Goal: Task Accomplishment & Management: Complete application form

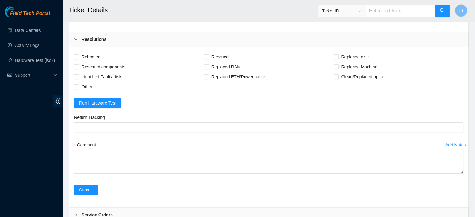
scroll to position [643, 0]
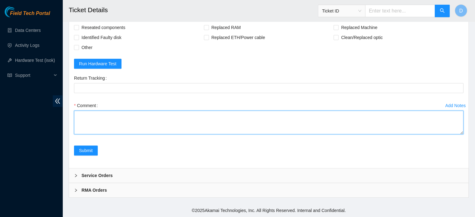
click at [115, 117] on textarea "Comment" at bounding box center [268, 123] width 389 height 24
type textarea "T"
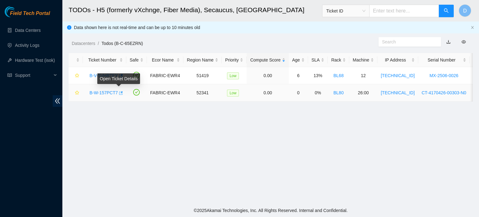
click at [118, 94] on icon "button" at bounding box center [120, 93] width 4 height 4
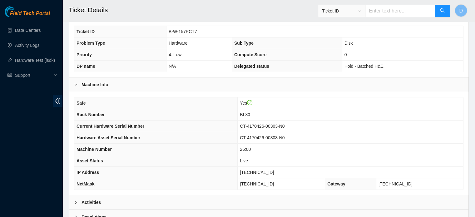
scroll to position [198, 0]
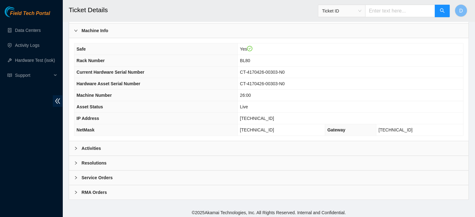
click at [125, 144] on div "Activities" at bounding box center [268, 148] width 399 height 14
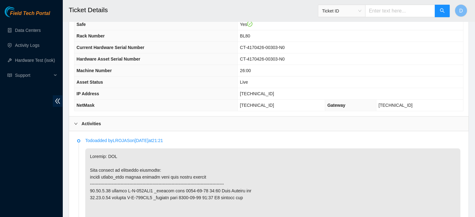
scroll to position [220, 0]
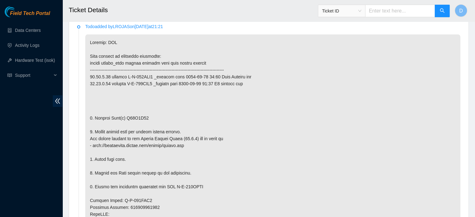
scroll to position [337, 0]
click at [322, 148] on p at bounding box center [272, 203] width 375 height 339
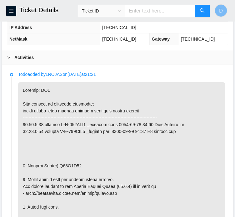
scroll to position [283, 0]
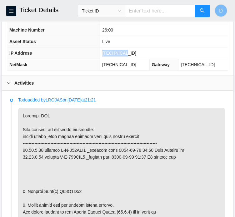
drag, startPoint x: 115, startPoint y: 58, endPoint x: 137, endPoint y: 61, distance: 22.1
click at [137, 59] on td "23.15.6.38" at bounding box center [164, 53] width 128 height 12
copy span "23.15.6.38"
drag, startPoint x: 114, startPoint y: 70, endPoint x: 146, endPoint y: 68, distance: 31.6
click at [146, 68] on td "255.255.255.192" at bounding box center [125, 65] width 50 height 12
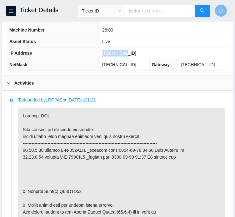
copy span "255.255.255.192"
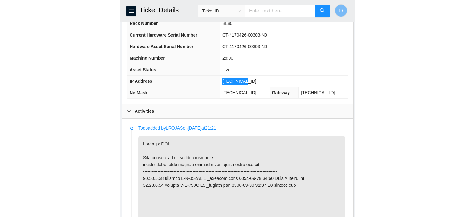
scroll to position [268, 0]
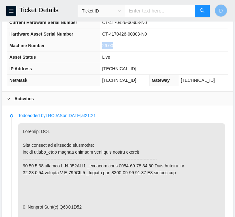
drag, startPoint x: 114, startPoint y: 51, endPoint x: 129, endPoint y: 52, distance: 15.0
click at [129, 52] on td "26:00" at bounding box center [164, 46] width 128 height 12
copy span "26:00"
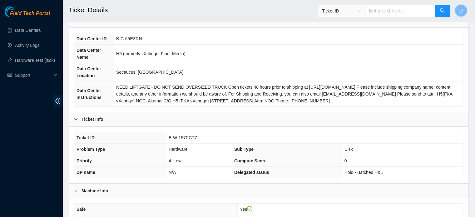
scroll to position [37, 0]
drag, startPoint x: 169, startPoint y: 137, endPoint x: 198, endPoint y: 136, distance: 28.7
click at [198, 136] on td "B-W-157PCT7" at bounding box center [314, 139] width 297 height 12
copy span "B-W-157PCT7"
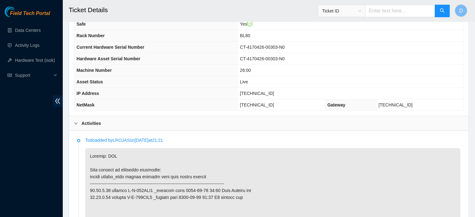
scroll to position [301, 0]
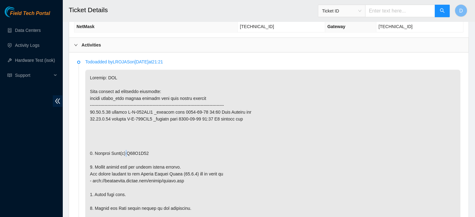
drag, startPoint x: 125, startPoint y: 152, endPoint x: 144, endPoint y: 154, distance: 19.4
copy p "A01A9F44"
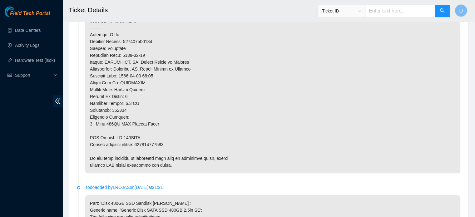
scroll to position [536, 0]
drag, startPoint x: 116, startPoint y: 135, endPoint x: 145, endPoint y: 136, distance: 28.7
click at [145, 136] on p at bounding box center [272, 4] width 375 height 339
copy p "B-W-166KXCB"
drag, startPoint x: 138, startPoint y: 144, endPoint x: 176, endPoint y: 141, distance: 38.2
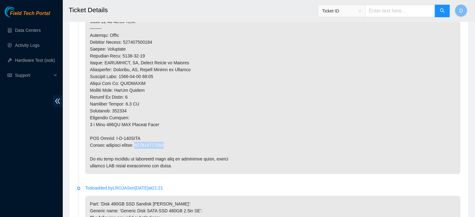
click at [176, 141] on p at bounding box center [272, 4] width 375 height 339
copy p "463470055238"
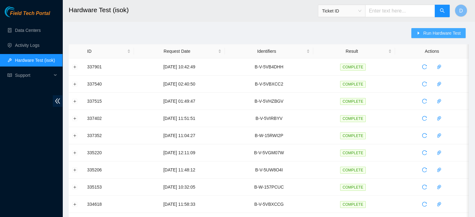
click at [447, 32] on span "Run Hardware Test" at bounding box center [441, 33] width 37 height 7
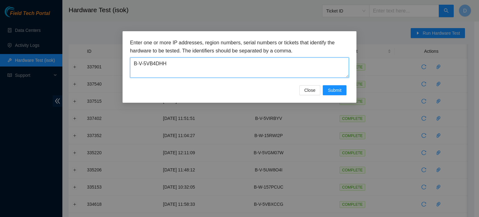
drag, startPoint x: 170, startPoint y: 69, endPoint x: 75, endPoint y: 65, distance: 94.7
click at [75, 65] on div "Enter one or more IP addresses, region numbers, serial numbers or tickets that …" at bounding box center [239, 108] width 479 height 217
paste textarea "W-157PCT7"
type textarea "B-W-157PCT7"
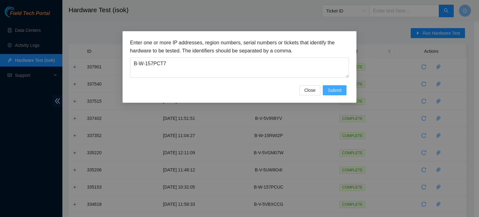
click at [336, 90] on span "Submit" at bounding box center [335, 90] width 14 height 7
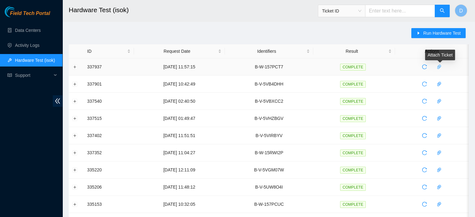
click at [439, 67] on icon "paper-clip" at bounding box center [439, 67] width 4 height 4
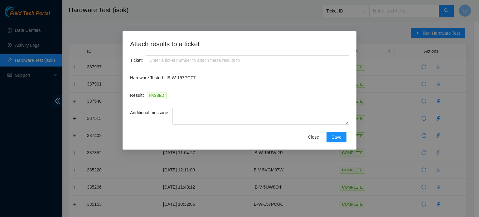
click at [445, 64] on div "Attach results to a ticket Ticket Hardware Tested B-W-157PCT7 Result PASSED Add…" at bounding box center [239, 108] width 479 height 217
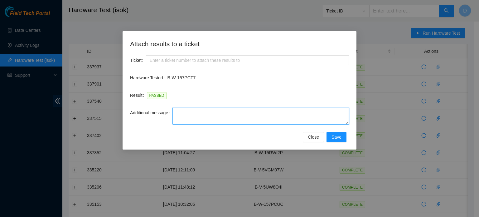
click at [188, 123] on textarea "Additional message" at bounding box center [261, 116] width 177 height 17
paste textarea "-Safely powered down machine -Remove broken disk s/n: ( ) and replaced it with …"
type textarea "-Safely powered down machine -Remove broken disk s/n: ( ) and replaced it with …"
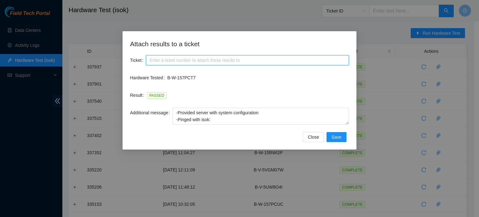
click at [193, 60] on input "Ticket" at bounding box center [247, 60] width 203 height 10
paste input "B-W-157PCT7"
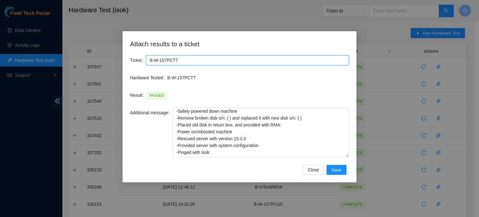
scroll to position [0, 0]
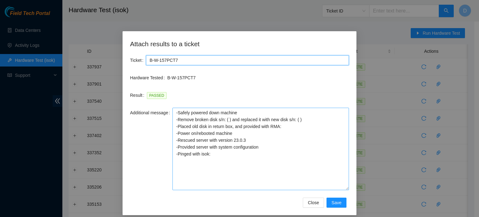
drag, startPoint x: 347, startPoint y: 123, endPoint x: 345, endPoint y: 189, distance: 65.9
click at [345, 189] on textarea "-Safely powered down machine -Remove broken disk s/n: ( ) and replaced it with …" at bounding box center [261, 149] width 177 height 82
type input "B-W-157PCT7"
click at [246, 182] on textarea "-Safely powered down machine -Remove broken disk s/n: ( ) and replaced it with …" at bounding box center [261, 149] width 177 height 82
click at [229, 148] on textarea "-Safely powered down machine -Remove broken disk s/n: ( ) and replaced it with …" at bounding box center [261, 149] width 177 height 82
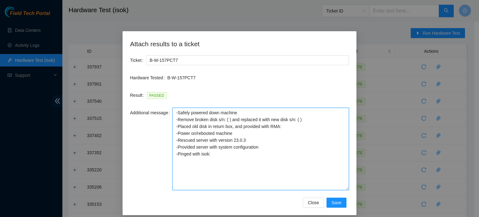
click at [221, 111] on textarea "-Safely powered down machine -Remove broken disk s/n: ( ) and replaced it with …" at bounding box center [261, 149] width 177 height 82
click at [227, 120] on textarea "-Safely powered down machine -Remove broken disk s/n: ( ) and replaced it with …" at bounding box center [261, 149] width 177 height 82
paste textarea "A01A9F44"
click at [287, 132] on textarea "-Safely powered down machine -Remove broken disk s/n: ( A01A9F44) and replaced …" at bounding box center [261, 149] width 177 height 82
click at [275, 138] on textarea "-Safely powered down machine -Remove broken disk s/n: ( A01A9F44) and replaced …" at bounding box center [261, 149] width 177 height 82
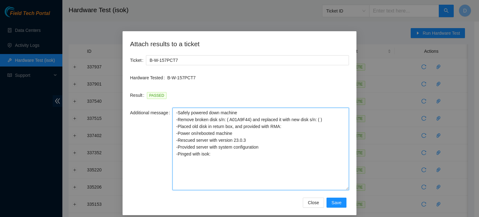
click at [284, 130] on textarea "-Safely powered down machine -Remove broken disk s/n: ( A01A9F44) and replaced …" at bounding box center [261, 149] width 177 height 82
click at [283, 121] on textarea "-Safely powered down machine -Remove broken disk s/n: ( A01A9F44) and replaced …" at bounding box center [261, 149] width 177 height 82
click at [283, 126] on textarea "-Safely powered down machine -Remove broken disk s/n: ( A01A9F44) and replaced …" at bounding box center [261, 149] width 177 height 82
paste textarea "B-W-166KXCB"
click at [314, 128] on textarea "-Safely powered down machine -Remove broken disk s/n: ( A01A9F44) and replaced …" at bounding box center [261, 149] width 177 height 82
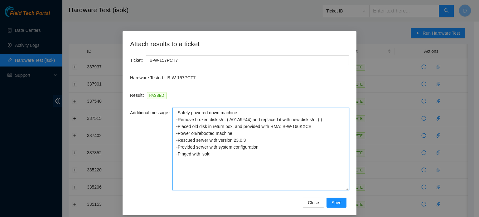
click at [316, 120] on textarea "-Safely powered down machine -Remove broken disk s/n: ( A01A9F44) and replaced …" at bounding box center [261, 149] width 177 height 82
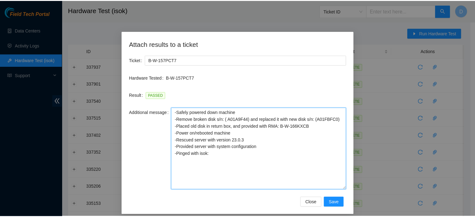
scroll to position [5, 0]
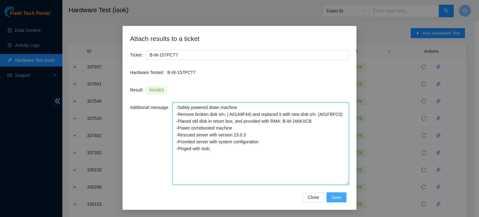
type textarea "-Safely powered down machine -Remove broken disk s/n: ( A01A9F44) and replaced …"
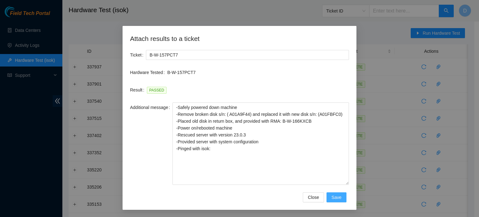
click at [336, 195] on span "Save" at bounding box center [337, 197] width 10 height 7
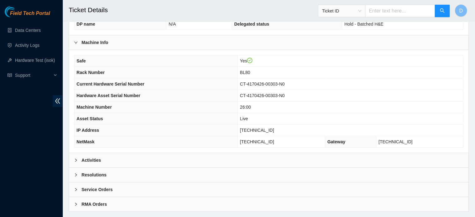
scroll to position [198, 0]
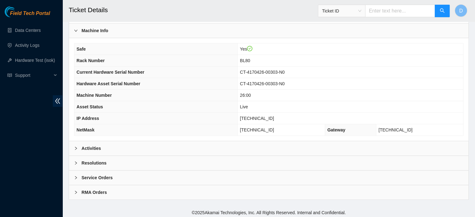
click at [100, 165] on div "Resolutions" at bounding box center [268, 163] width 399 height 14
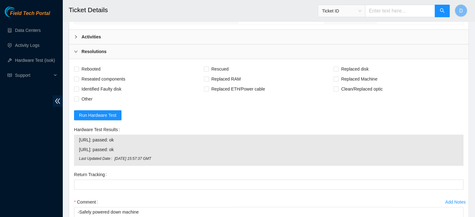
scroll to position [310, 0]
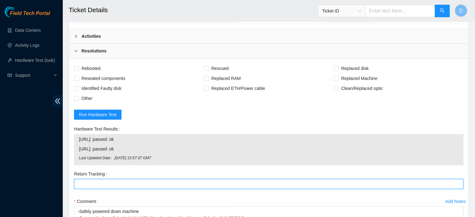
click at [91, 185] on Tracking "Return Tracking" at bounding box center [268, 184] width 389 height 10
paste Tracking "463470055238"
type Tracking "463470055238"
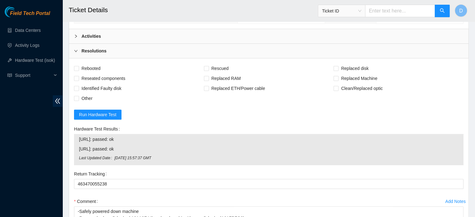
click at [91, 61] on div "Rebooted Rescued Replaced disk Reseated components Replaced RAM Replaced Machin…" at bounding box center [268, 160] width 399 height 205
click at [91, 66] on span "Rebooted" at bounding box center [91, 68] width 24 height 10
click at [78, 66] on input "Rebooted" at bounding box center [76, 68] width 4 height 4
checkbox input "true"
click at [219, 66] on span "Rescued" at bounding box center [220, 68] width 22 height 10
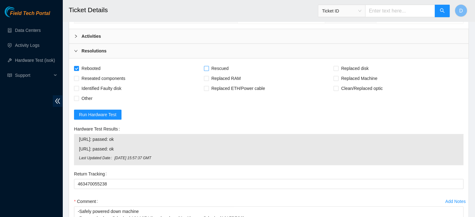
click at [208, 66] on input "Rescued" at bounding box center [206, 68] width 4 height 4
checkbox input "true"
click at [337, 68] on input "Replaced disk" at bounding box center [335, 68] width 4 height 4
checkbox input "true"
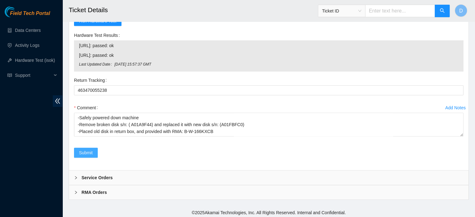
click at [90, 151] on span "Submit" at bounding box center [86, 152] width 14 height 7
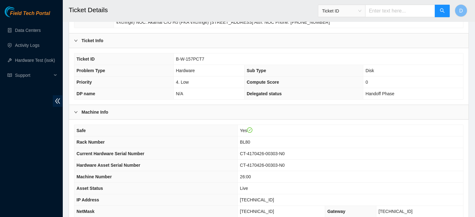
scroll to position [198, 0]
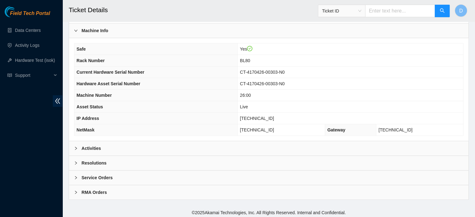
click at [131, 148] on div "Activities" at bounding box center [268, 148] width 399 height 14
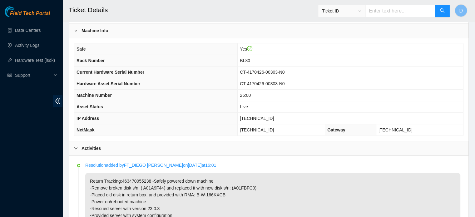
scroll to position [262, 0]
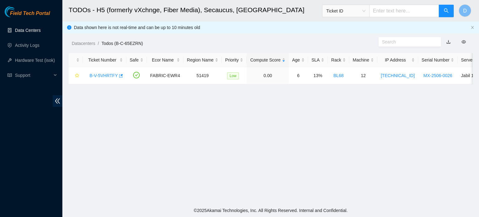
click at [15, 28] on link "Data Centers" at bounding box center [28, 30] width 26 height 5
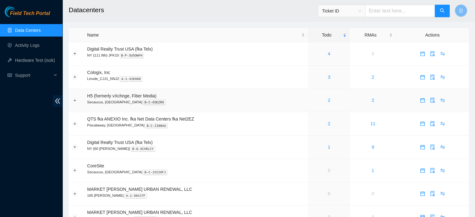
click at [328, 103] on link "2" at bounding box center [329, 100] width 2 height 5
